Goal: Task Accomplishment & Management: Manage account settings

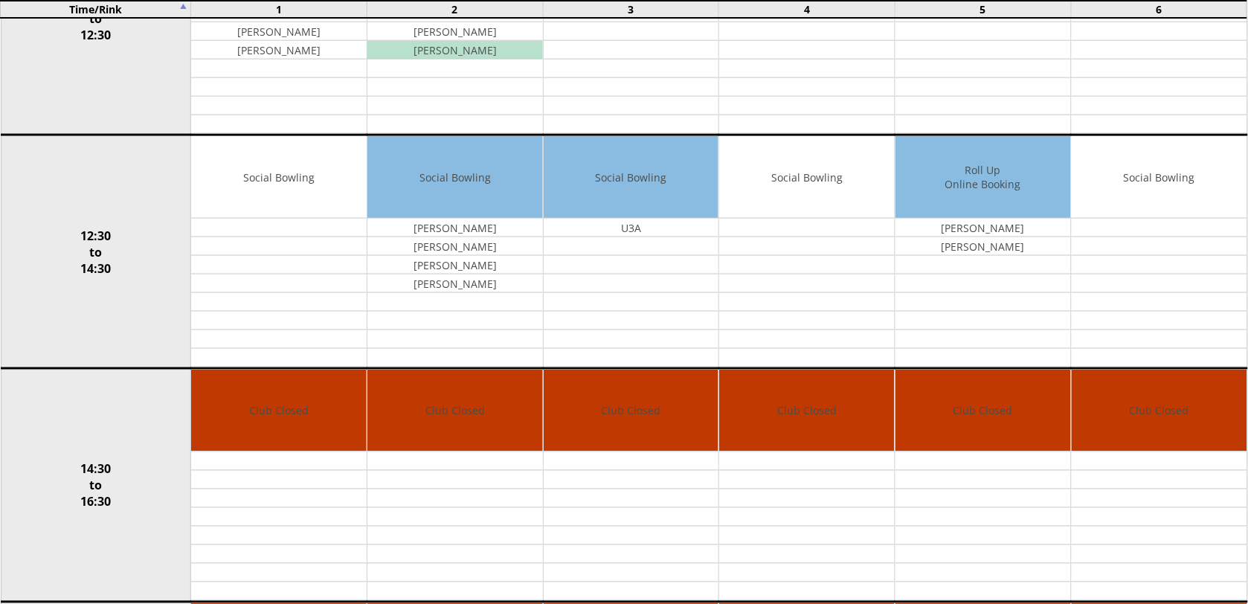
scroll to position [1056, 0]
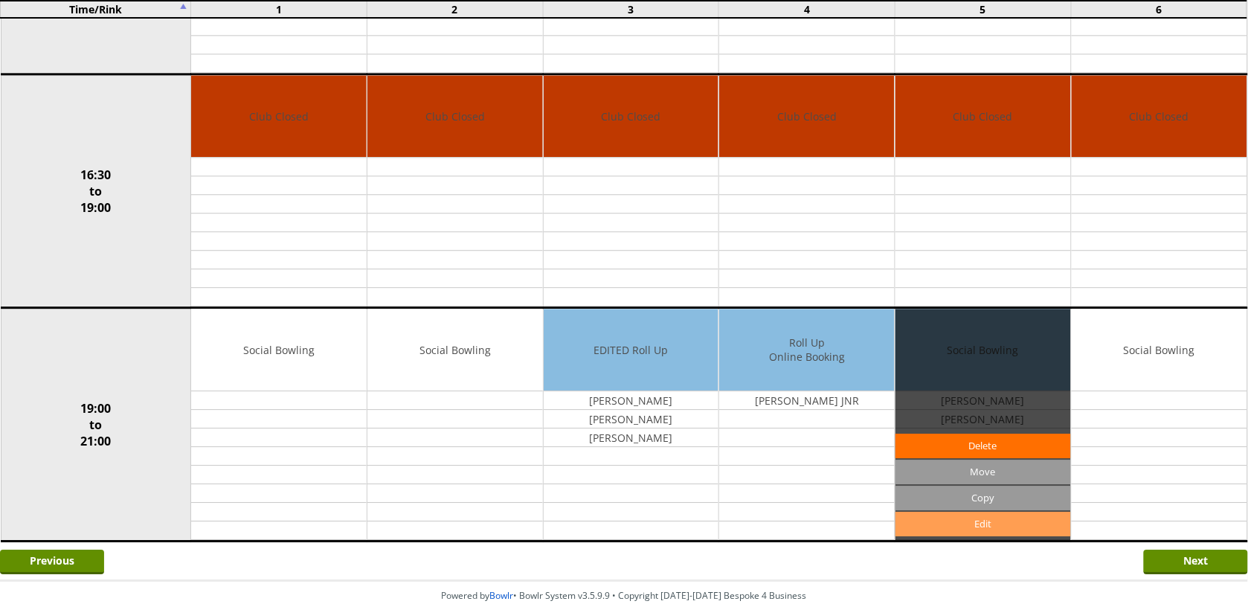
click at [985, 533] on link "Edit" at bounding box center [982, 524] width 175 height 25
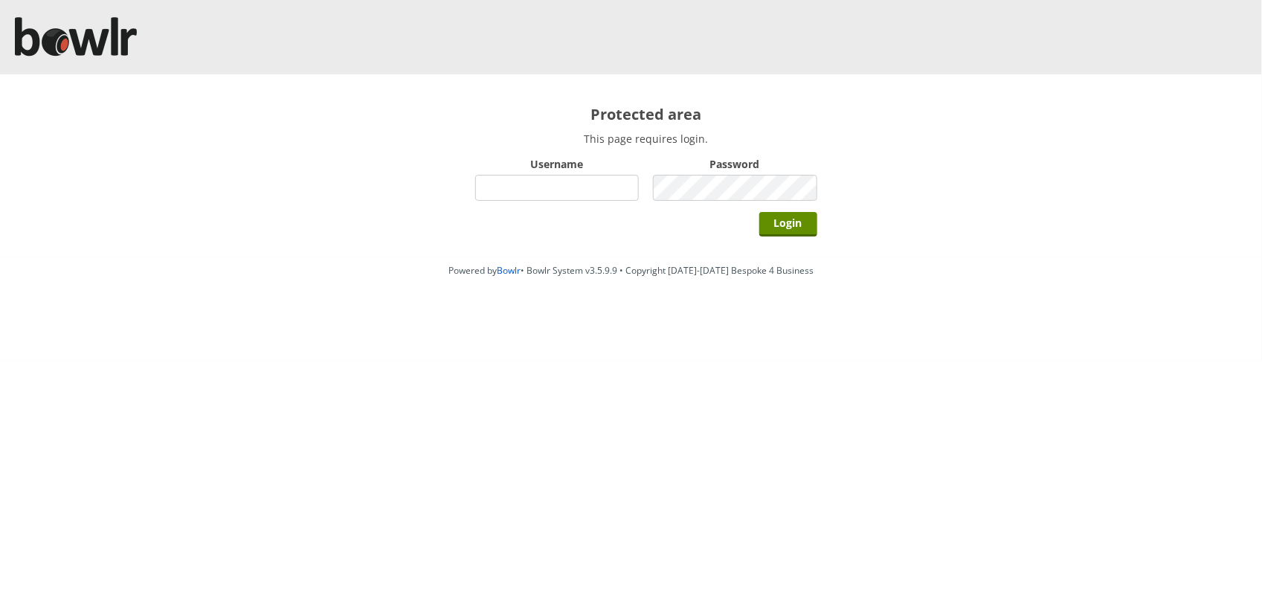
click at [535, 187] on input "Username" at bounding box center [557, 188] width 164 height 26
type input "BarRinkMonitor"
click at [759, 212] on input "Login" at bounding box center [788, 224] width 58 height 25
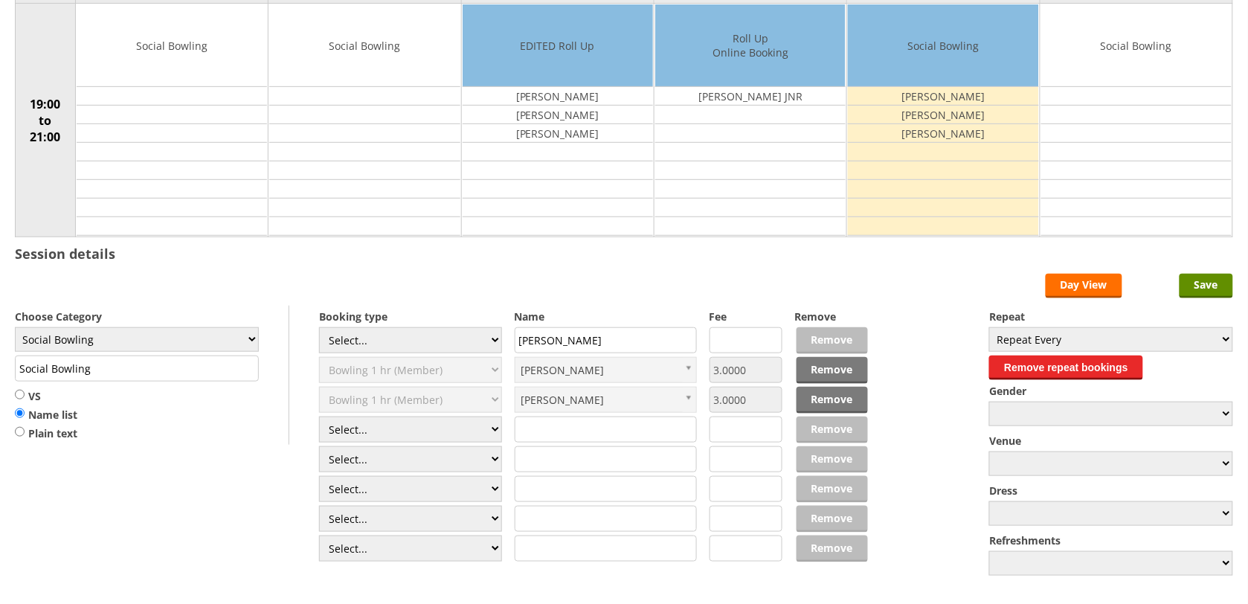
scroll to position [186, 0]
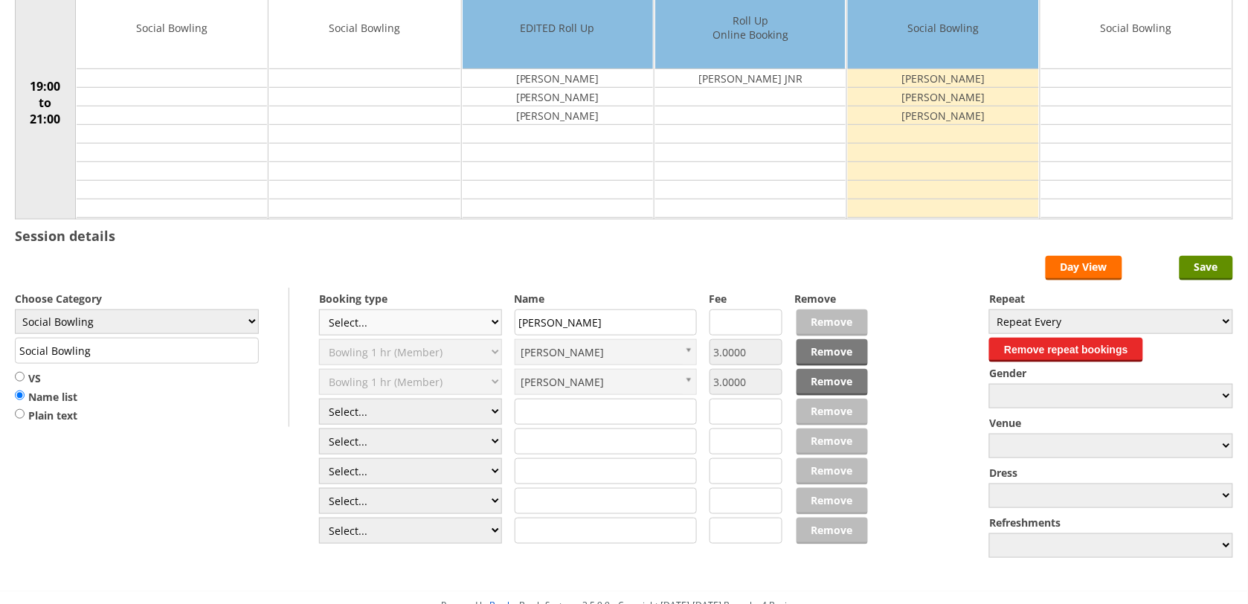
click at [494, 322] on select "Select... Club Competition (Member) Club Competition (Visitor) National (Member…" at bounding box center [410, 322] width 183 height 26
select select "1_54"
click at [319, 312] on select "Select... Club Competition (Member) Club Competition (Visitor) National (Member…" at bounding box center [410, 322] width 183 height 26
type input "3.0000"
click at [492, 414] on select "Select... Club Competition (Member) Club Competition (Visitor) National (Member…" at bounding box center [410, 412] width 183 height 26
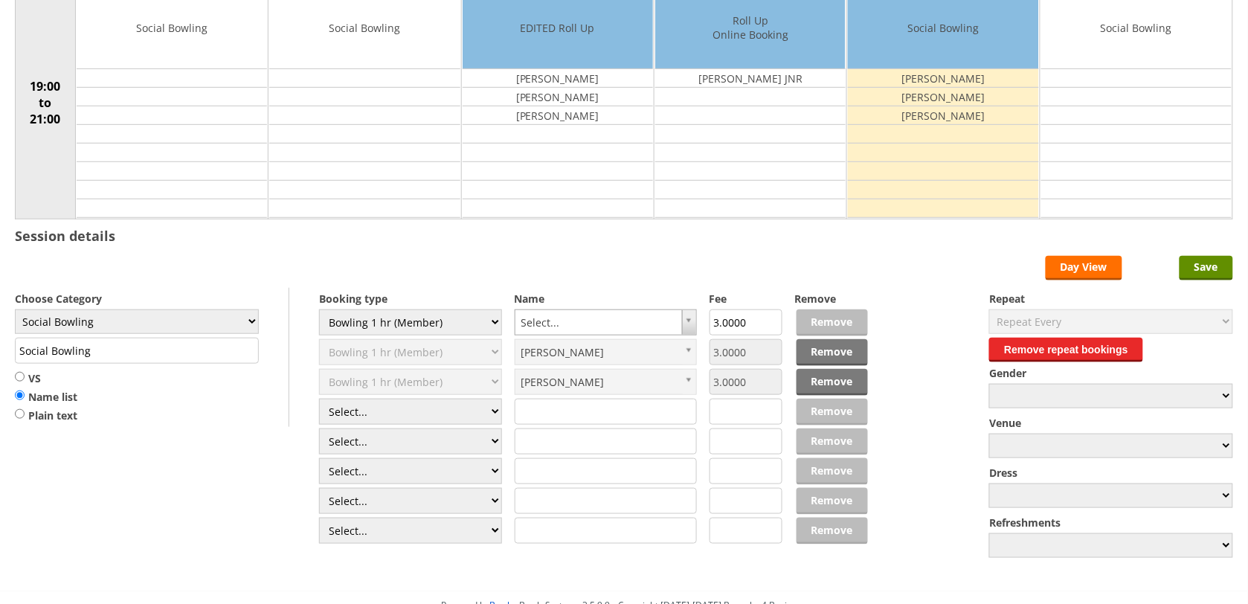
select select "1_54"
click at [319, 401] on select "Select... Club Competition (Member) Club Competition (Visitor) National (Member…" at bounding box center [410, 412] width 183 height 26
type input "3.0000"
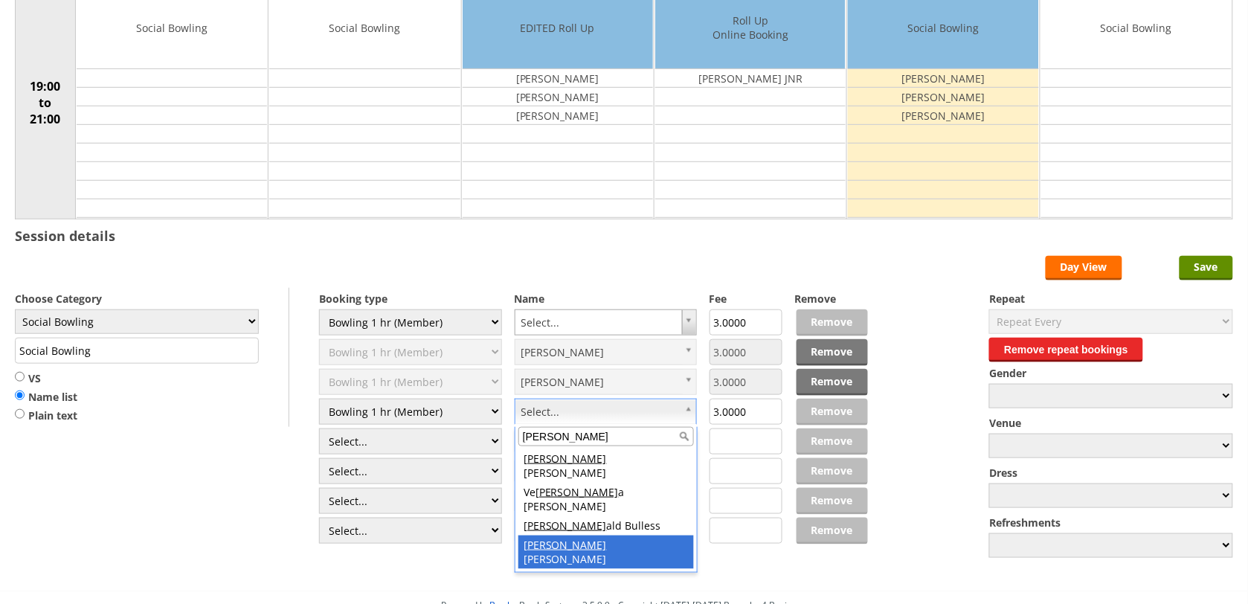
type input "RON"
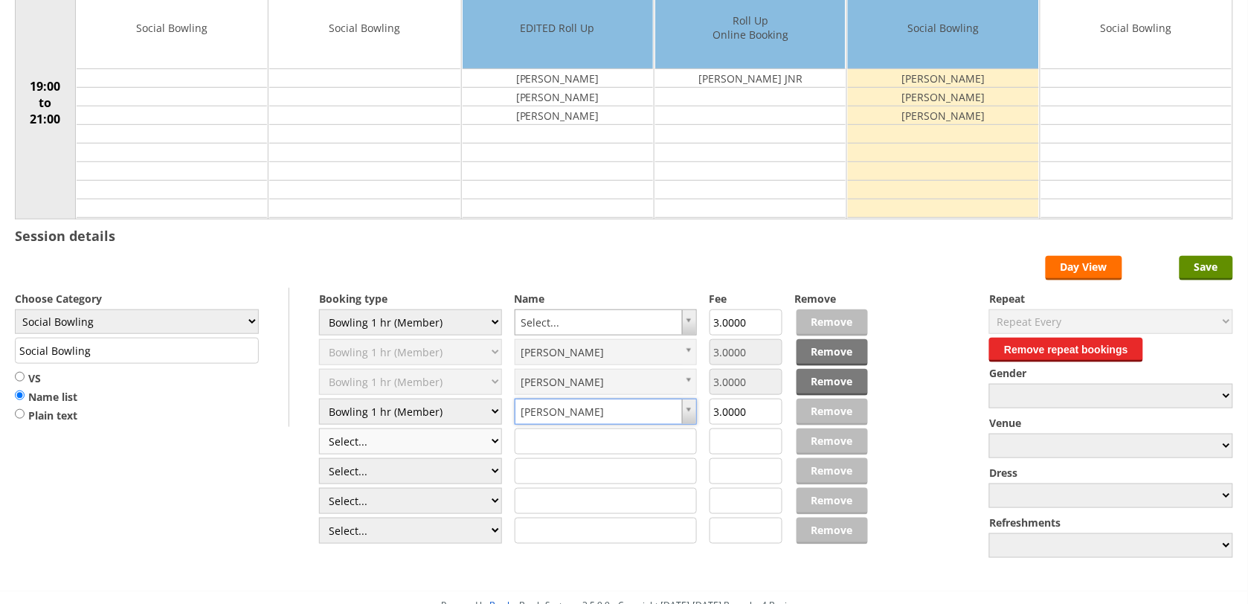
click at [494, 441] on select "Select... Club Competition (Member) Club Competition (Visitor) National (Member…" at bounding box center [410, 441] width 183 height 26
select select "1_54"
click at [319, 431] on select "Select... Club Competition (Member) Club Competition (Visitor) National (Member…" at bounding box center [410, 441] width 183 height 26
type input "3.0000"
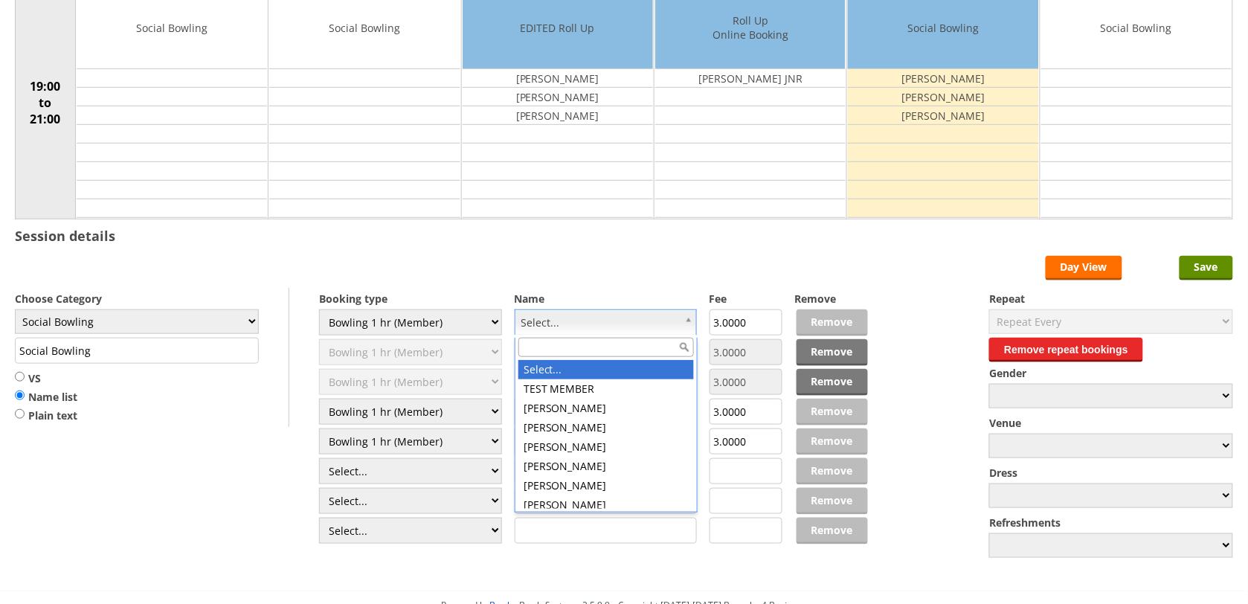
click at [625, 346] on input "text" at bounding box center [605, 347] width 175 height 19
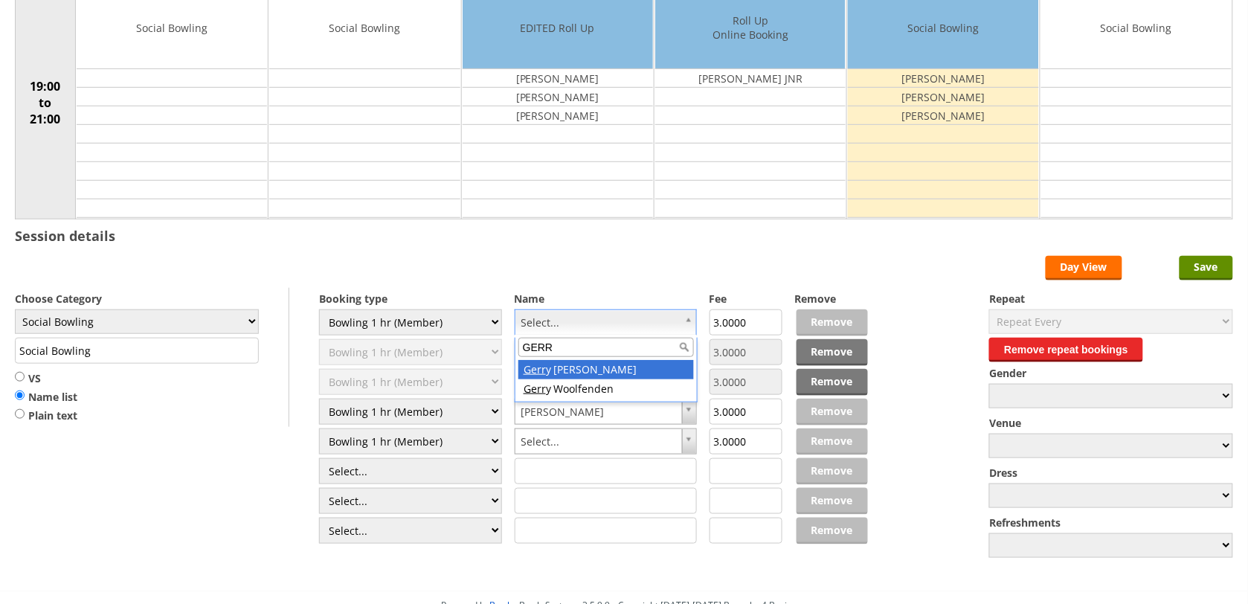
type input "GERR"
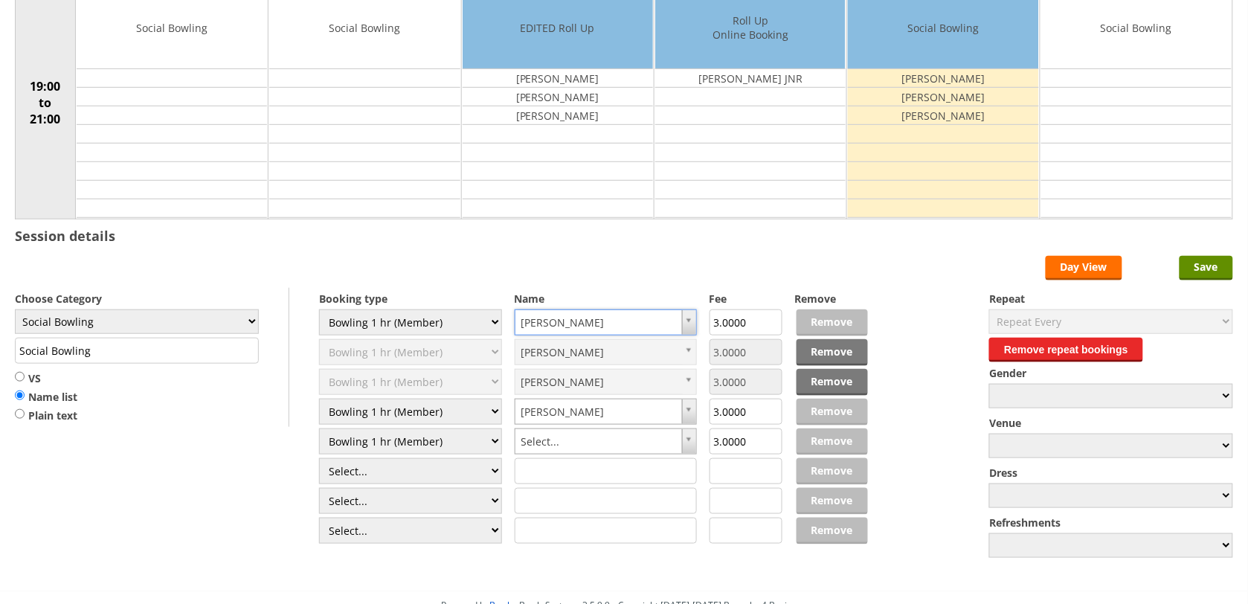
drag, startPoint x: 589, startPoint y: 370, endPoint x: 693, endPoint y: 443, distance: 127.1
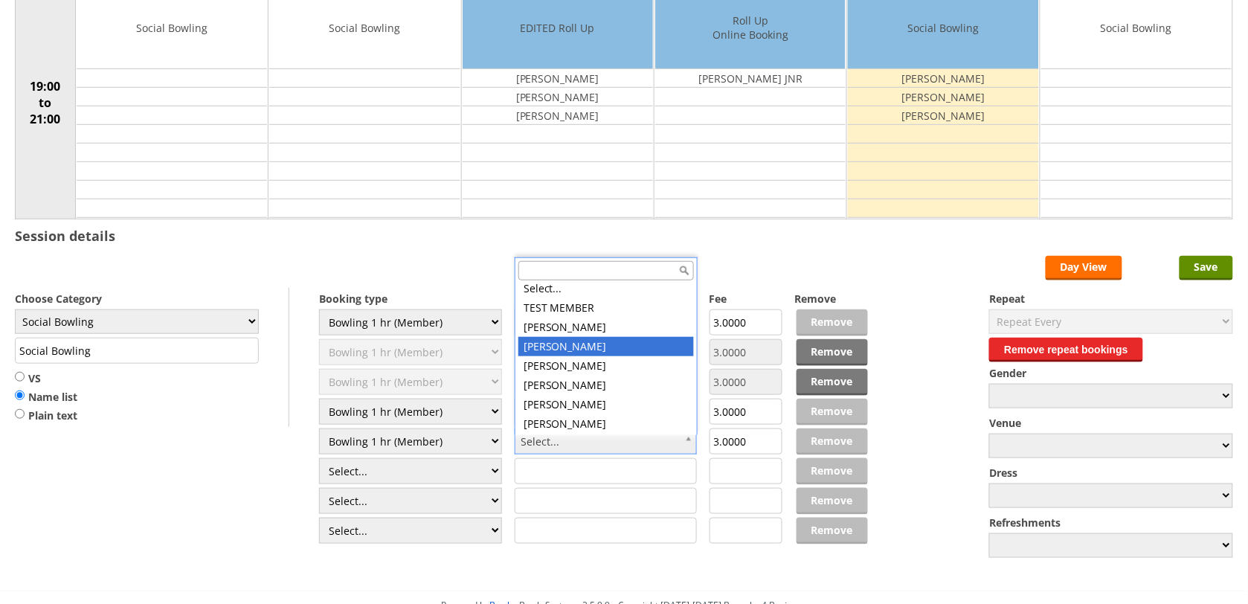
scroll to position [0, 0]
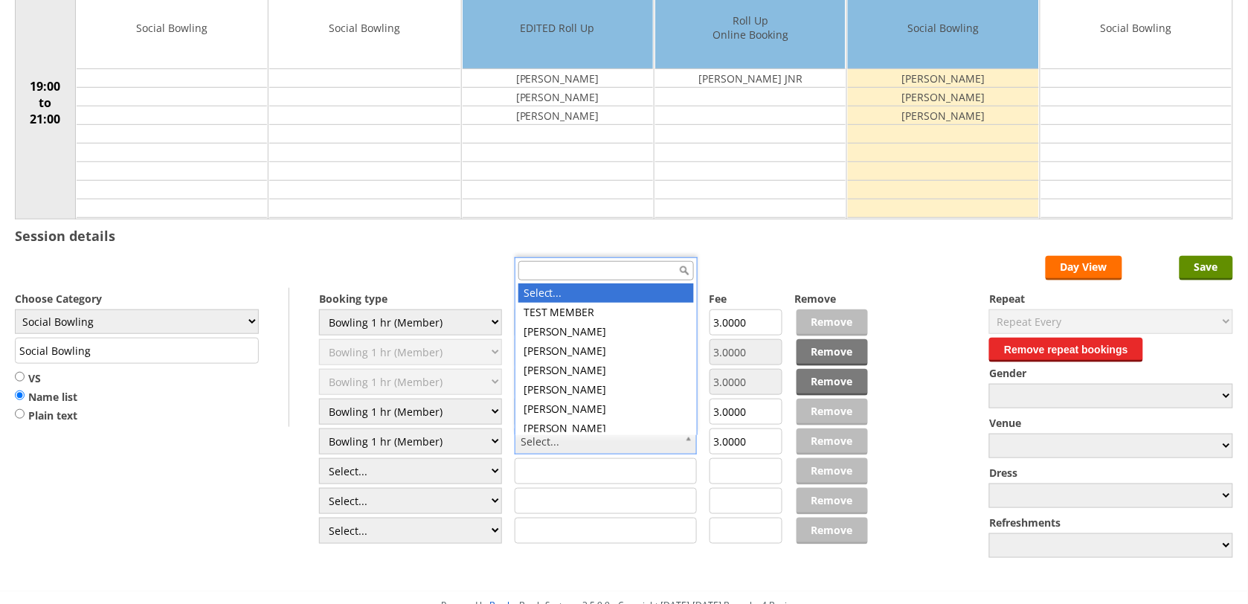
click at [586, 268] on input "text" at bounding box center [605, 270] width 175 height 19
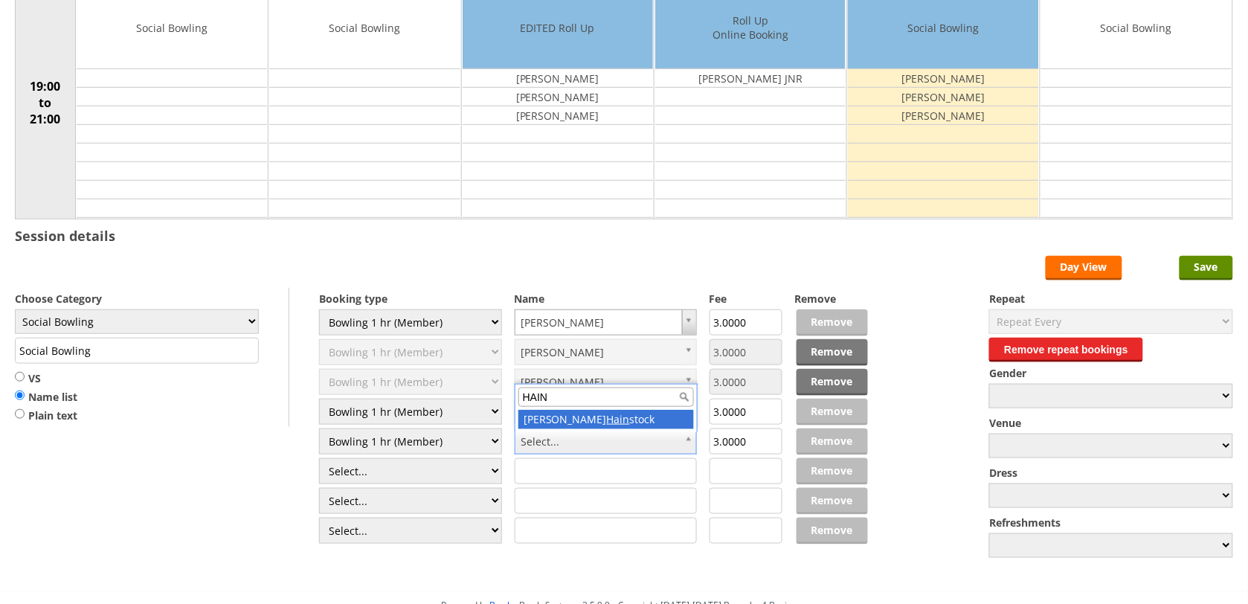
type input "HAIN"
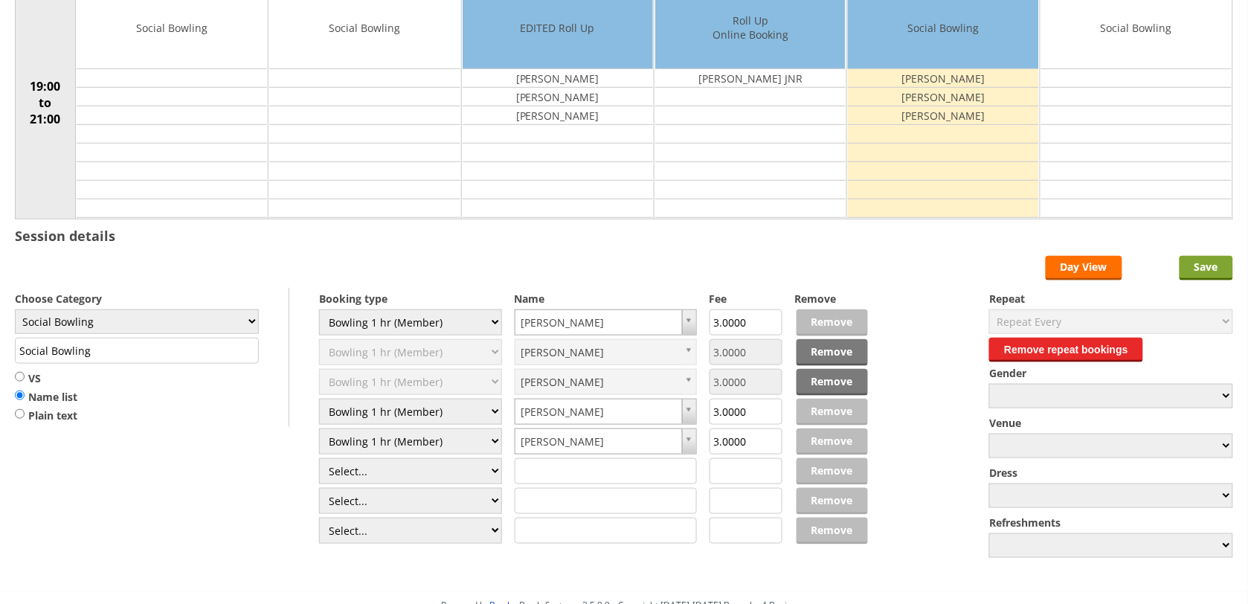
click at [1209, 268] on input "Save" at bounding box center [1206, 268] width 54 height 25
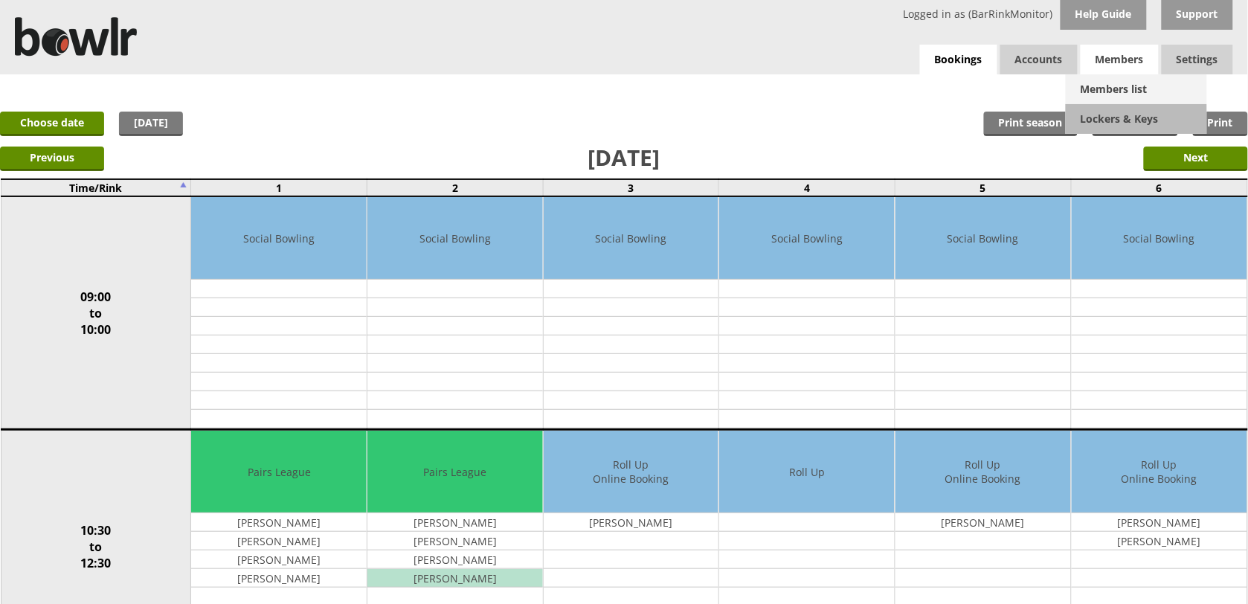
click at [1119, 89] on link "Members list" at bounding box center [1136, 89] width 141 height 30
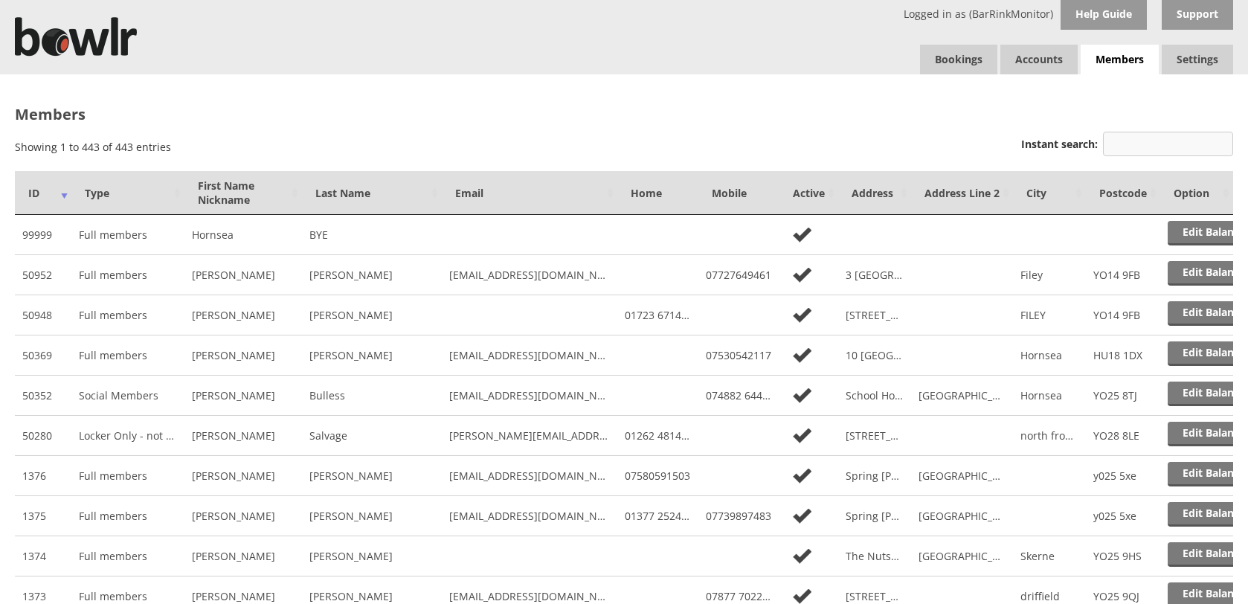
click at [1158, 144] on input "Instant search:" at bounding box center [1168, 144] width 130 height 25
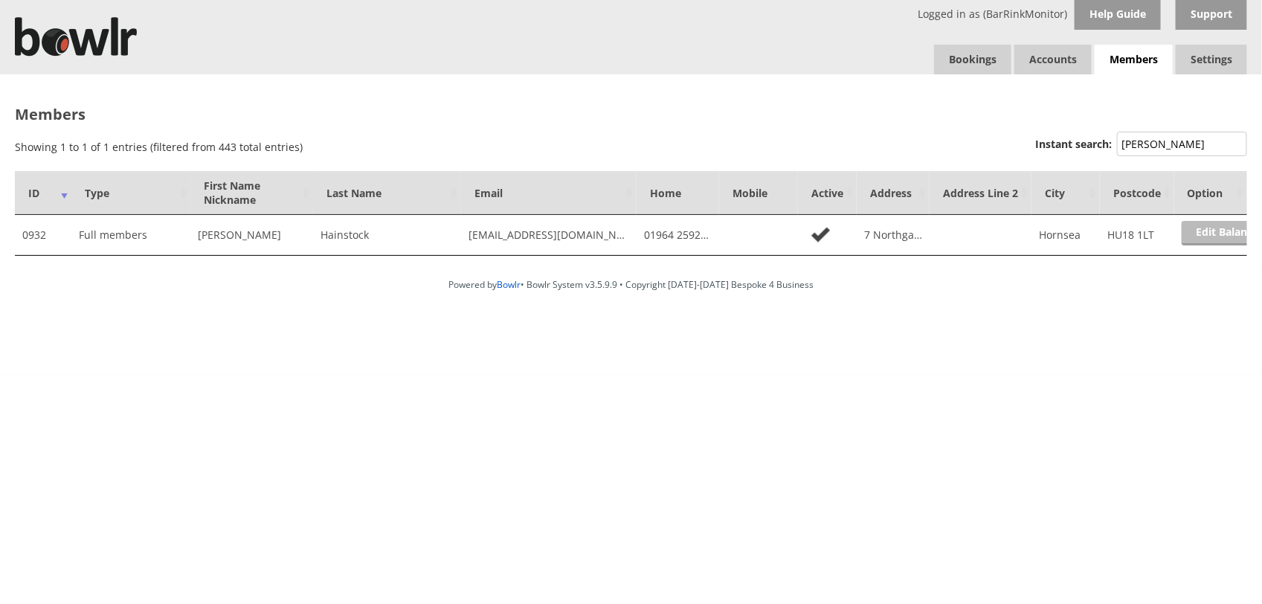
type input "HAINS"
click at [1205, 231] on link "Edit Balance" at bounding box center [1228, 233] width 92 height 25
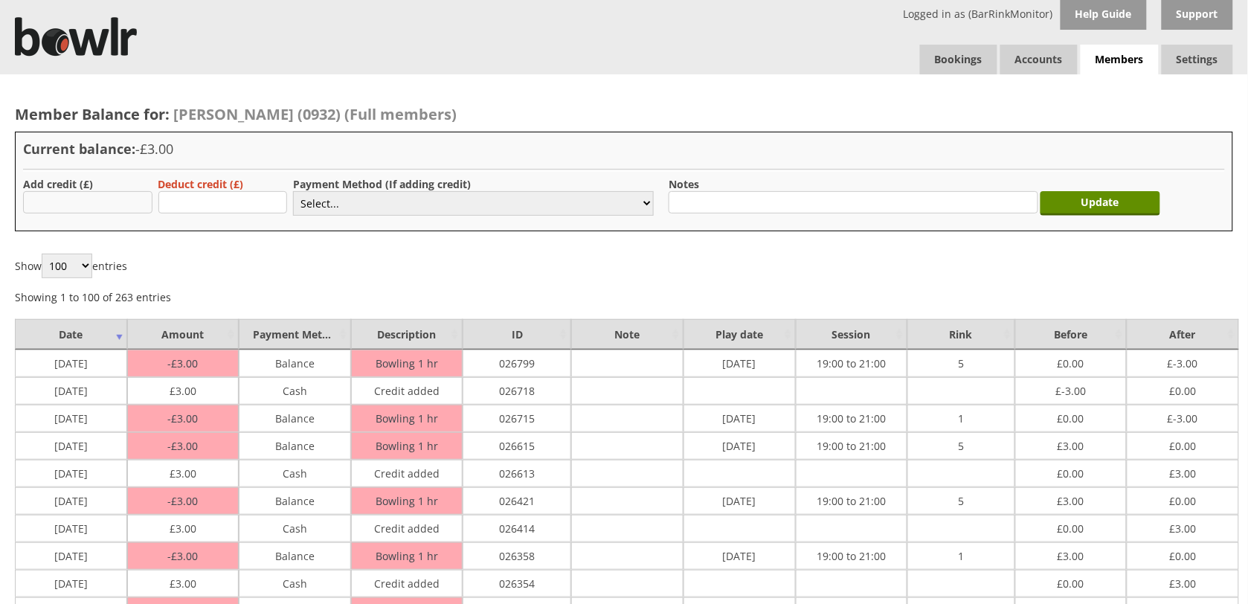
click at [45, 202] on input "text" at bounding box center [87, 202] width 129 height 22
type input "3"
click at [376, 196] on select "Select... Cash Card Cheque Bank Transfer Other Member Card Gift Voucher Balance" at bounding box center [473, 203] width 361 height 25
select select "1"
click at [293, 191] on select "Select... Cash Card Cheque Bank Transfer Other Member Card Gift Voucher Balance" at bounding box center [473, 203] width 361 height 25
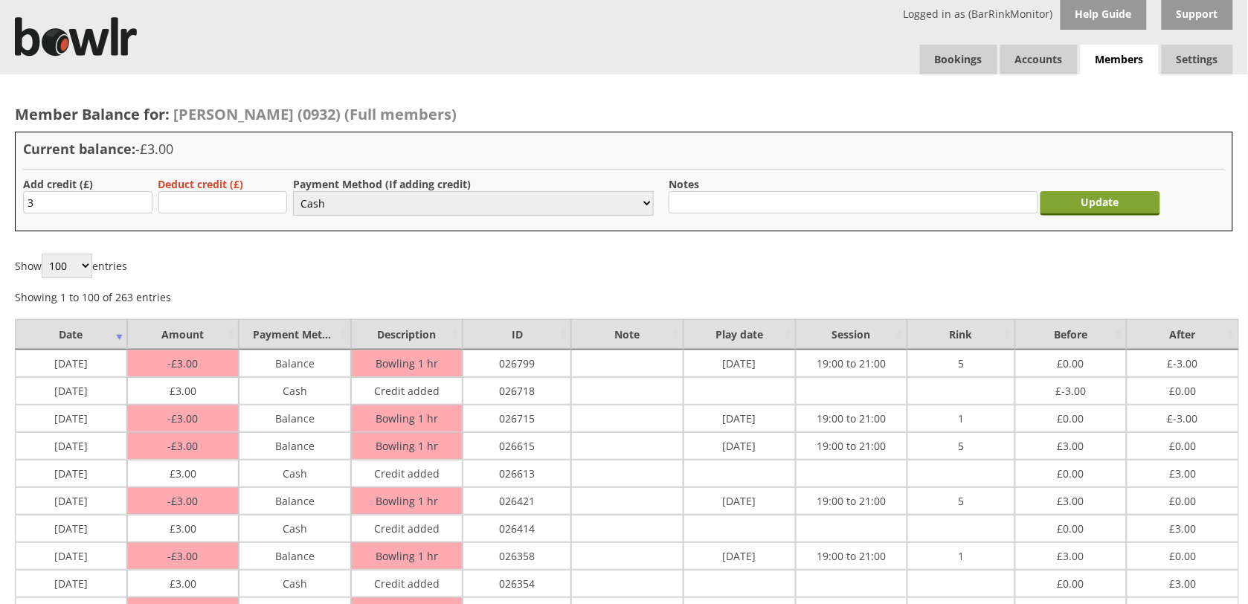
click at [1095, 202] on input "Update" at bounding box center [1100, 203] width 120 height 25
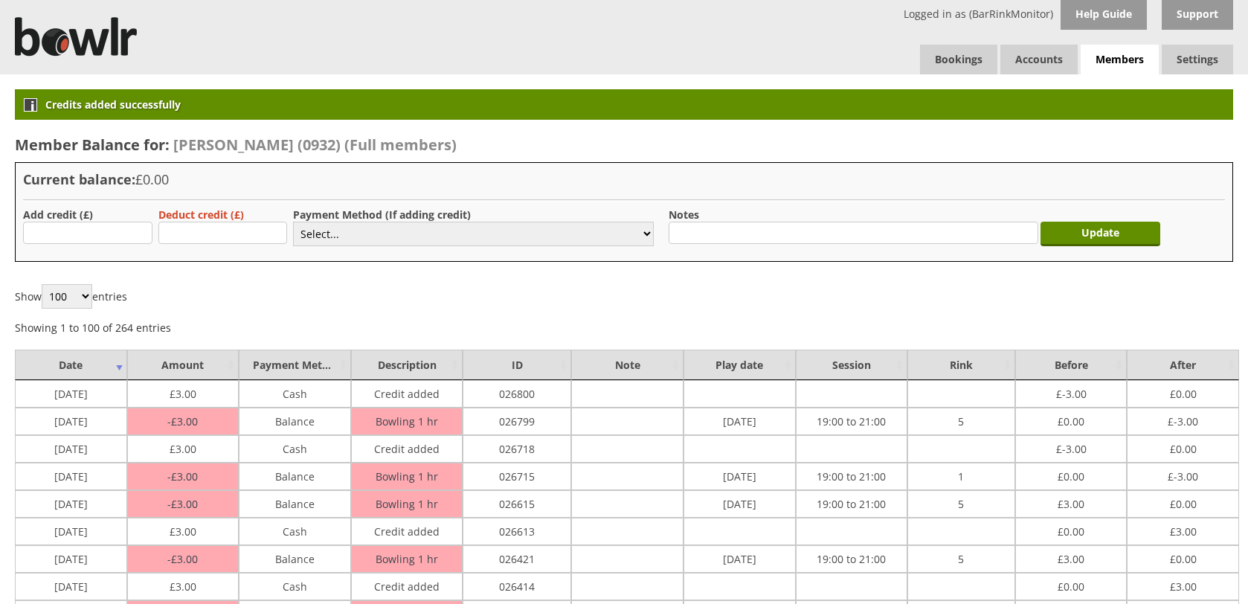
click at [1116, 57] on span "Members" at bounding box center [1119, 60] width 78 height 30
click at [1121, 83] on link "Members list" at bounding box center [1136, 89] width 141 height 30
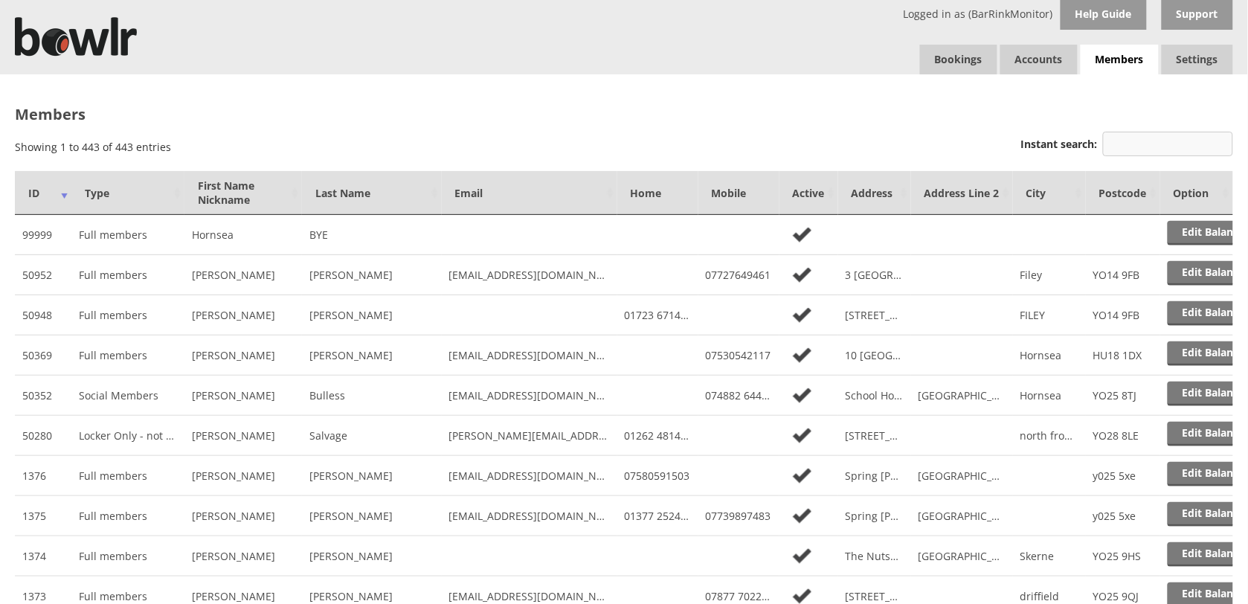
click at [1140, 144] on input "Instant search:" at bounding box center [1168, 144] width 130 height 25
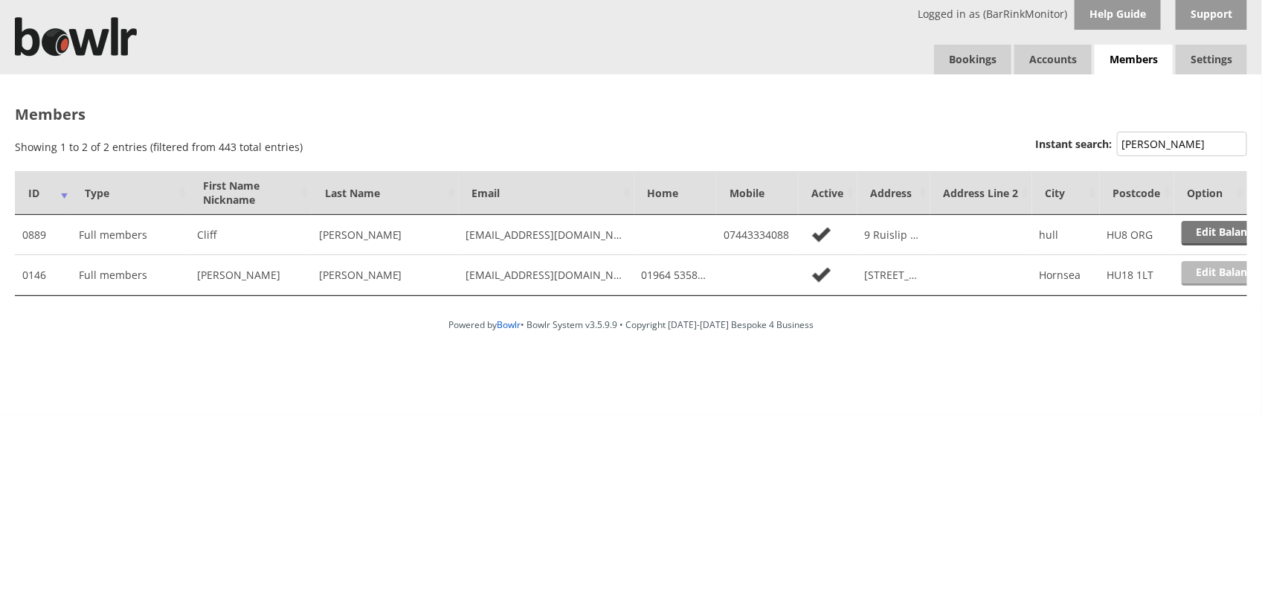
type input "HOLMES"
click at [1203, 277] on link "Edit Balance" at bounding box center [1228, 273] width 92 height 25
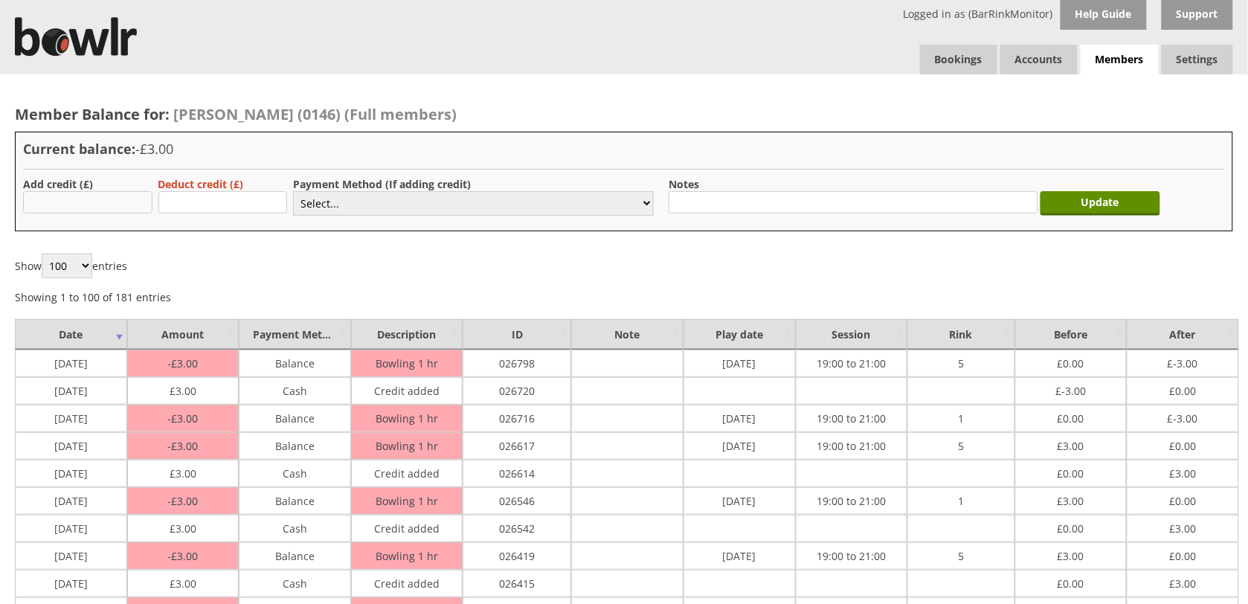
click at [80, 202] on input "text" at bounding box center [87, 202] width 129 height 22
type input "3"
click at [331, 201] on select "Select... Cash Card Cheque Bank Transfer Other Member Card Gift Voucher Balance" at bounding box center [473, 203] width 361 height 25
select select "1"
click at [293, 191] on select "Select... Cash Card Cheque Bank Transfer Other Member Card Gift Voucher Balance" at bounding box center [473, 203] width 361 height 25
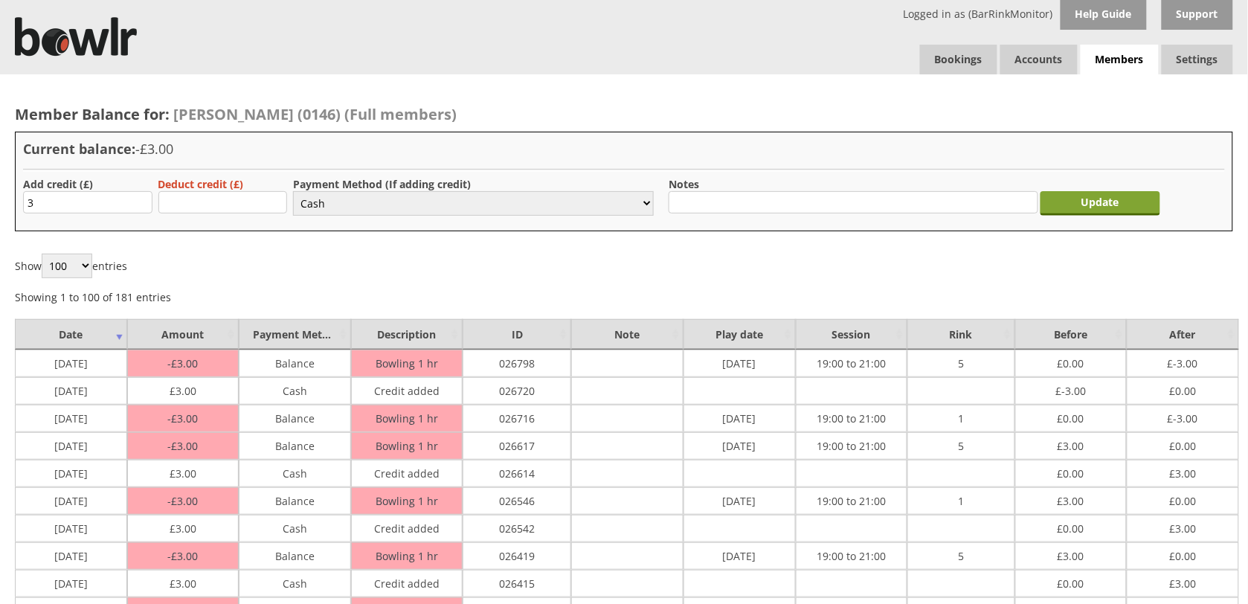
click at [1136, 202] on input "Update" at bounding box center [1100, 203] width 120 height 25
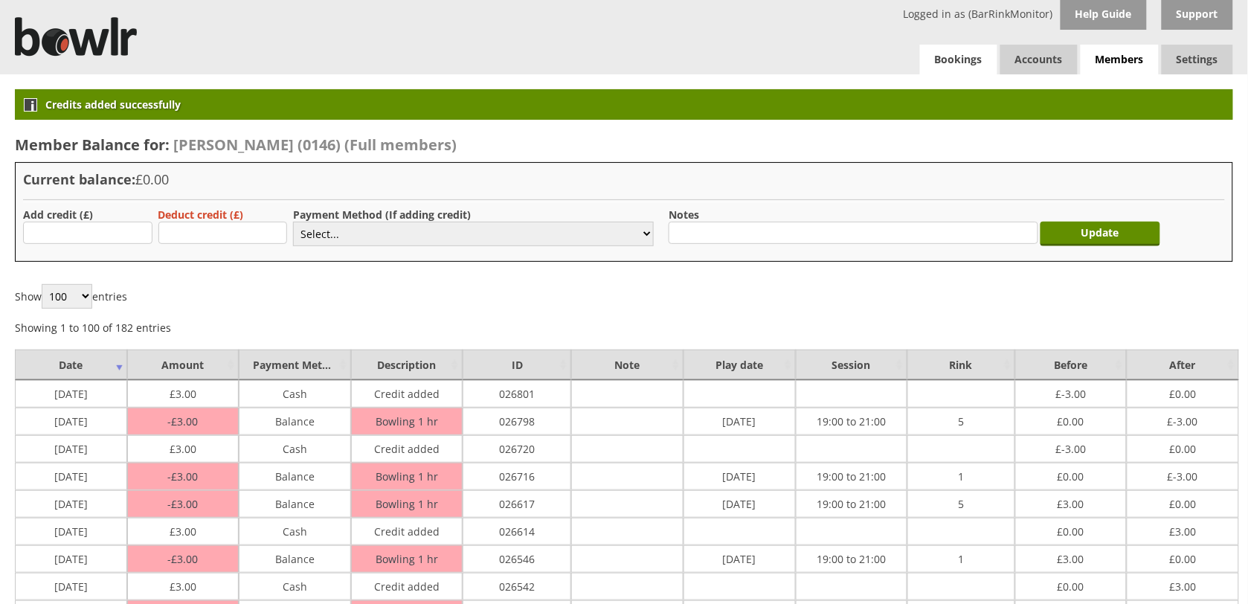
click at [955, 65] on link "Bookings" at bounding box center [958, 60] width 77 height 30
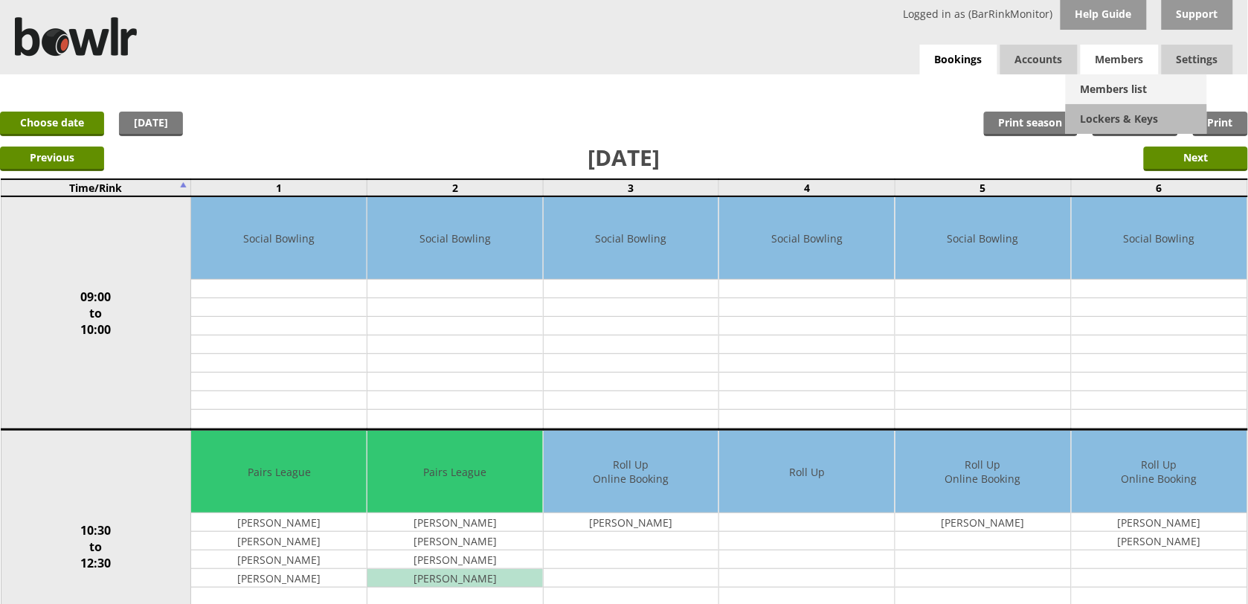
click at [1116, 90] on link "Members list" at bounding box center [1136, 89] width 141 height 30
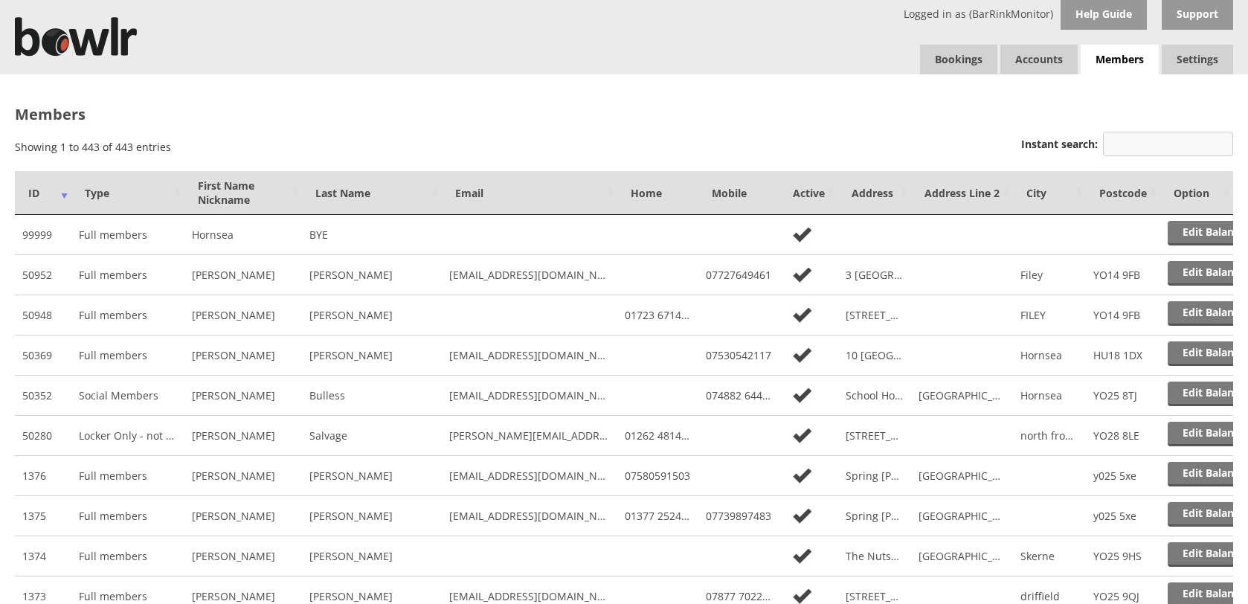
click at [1162, 141] on input "Instant search:" at bounding box center [1168, 144] width 130 height 25
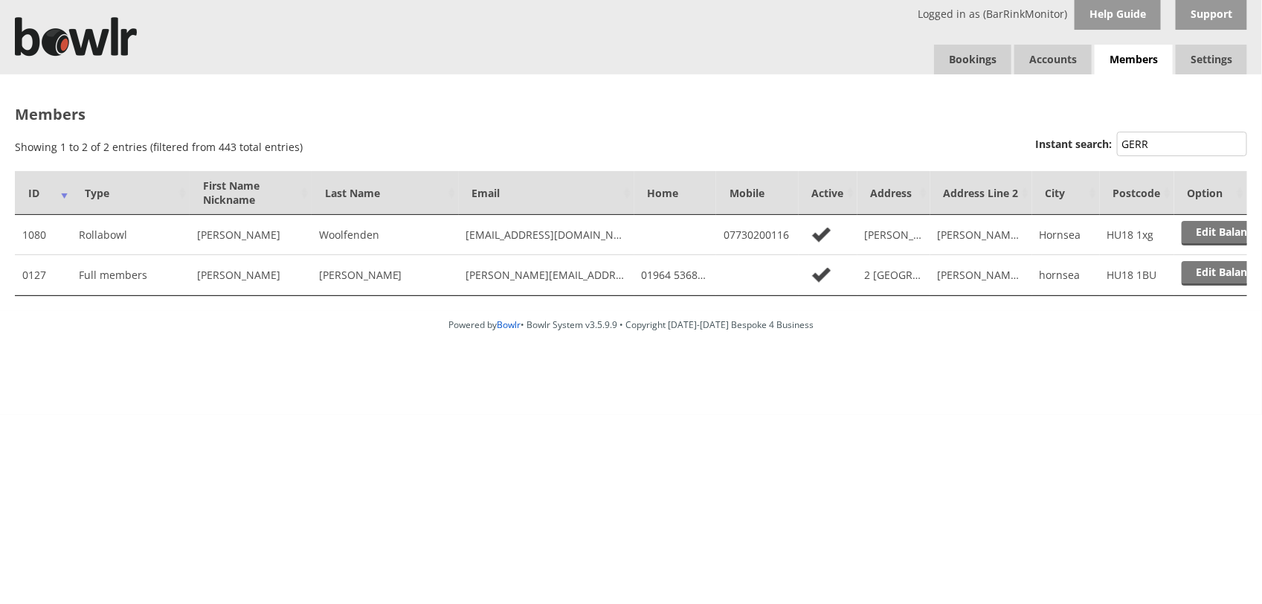
type input "GERR"
click at [1225, 290] on td "Edit Balance" at bounding box center [1210, 275] width 73 height 40
click at [1229, 272] on link "Edit Balance" at bounding box center [1228, 273] width 92 height 25
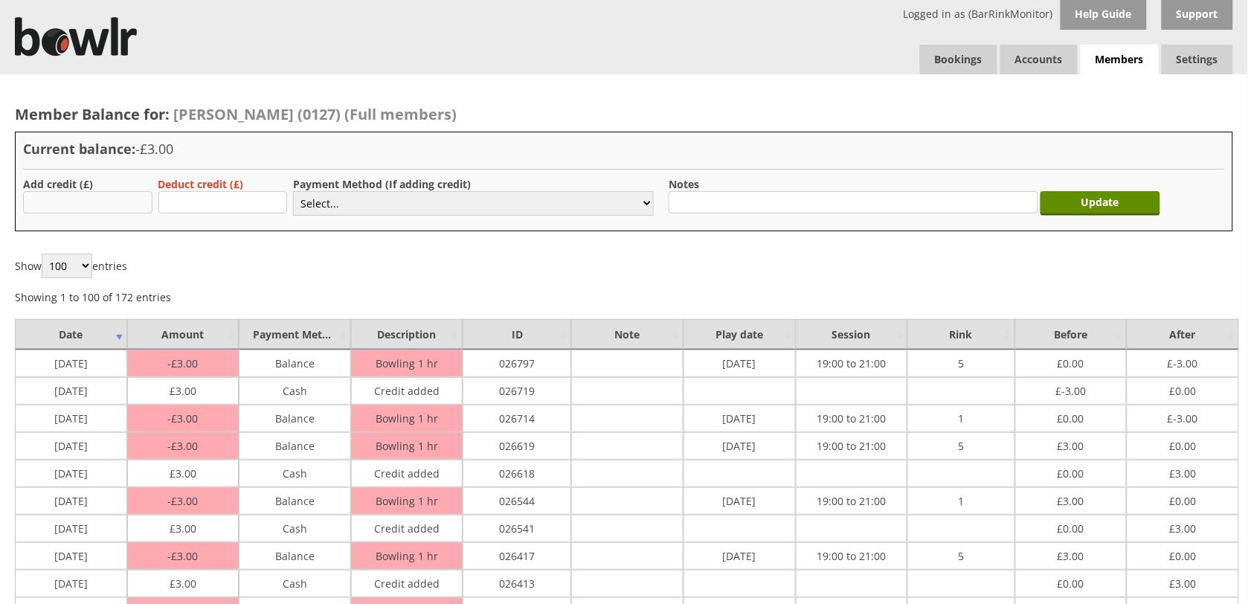
click at [78, 202] on input "text" at bounding box center [87, 202] width 129 height 22
type input "3"
click at [359, 198] on select "Select... Cash Card Cheque Bank Transfer Other Member Card Gift Voucher Balance" at bounding box center [473, 203] width 361 height 25
select select "1"
click at [293, 191] on select "Select... Cash Card Cheque Bank Transfer Other Member Card Gift Voucher Balance" at bounding box center [473, 203] width 361 height 25
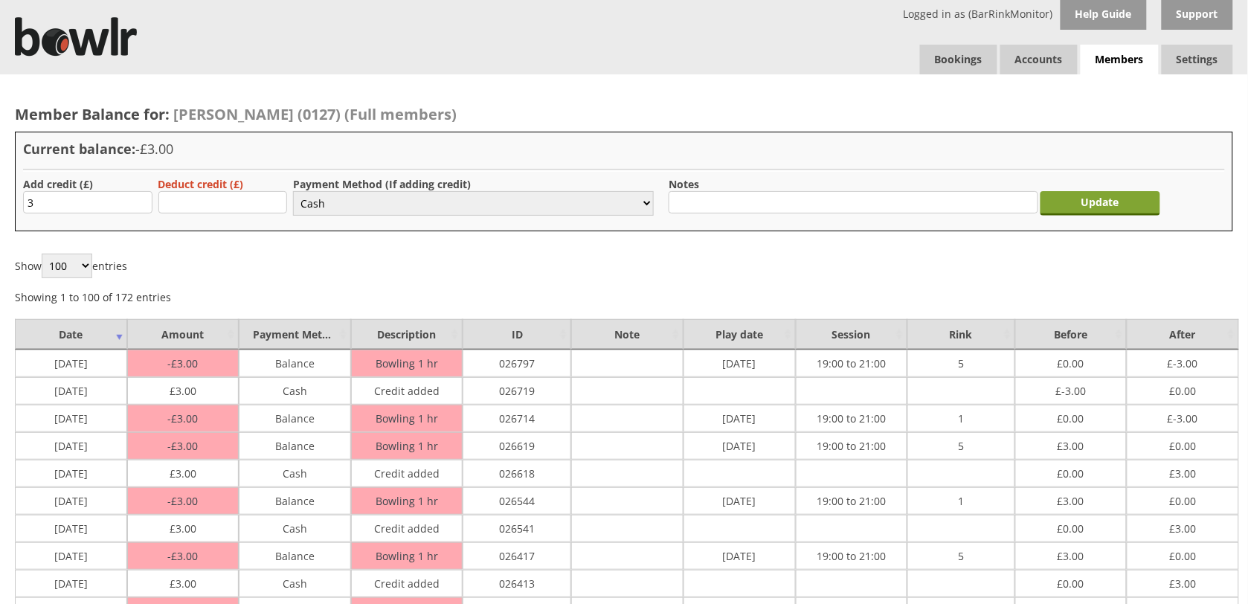
click at [1088, 205] on input "Update" at bounding box center [1100, 203] width 120 height 25
